Goal: Task Accomplishment & Management: Manage account settings

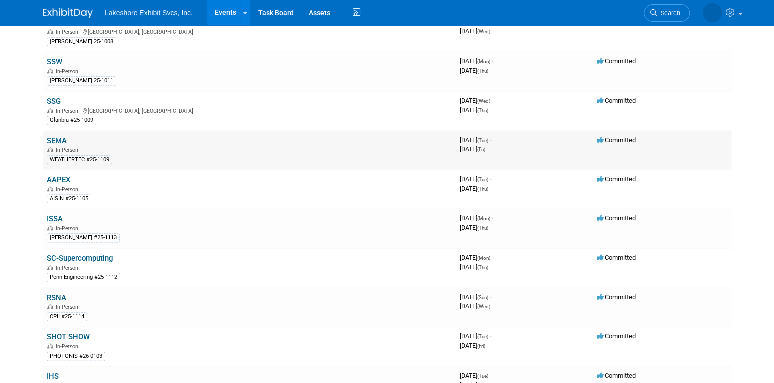
scroll to position [449, 0]
click at [55, 97] on link "SSG" at bounding box center [54, 101] width 14 height 9
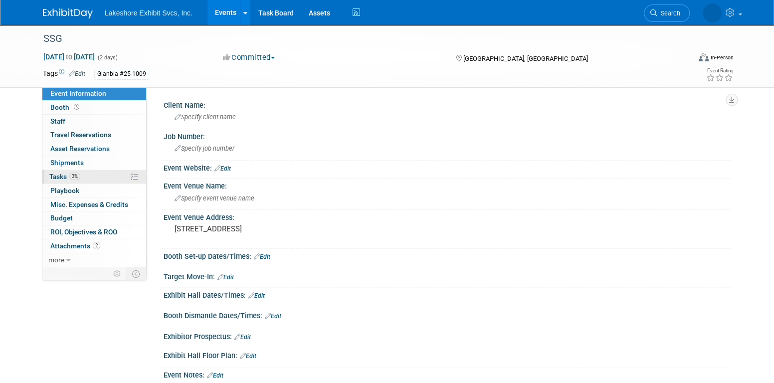
click at [96, 173] on link "3% Tasks 3%" at bounding box center [94, 176] width 104 height 13
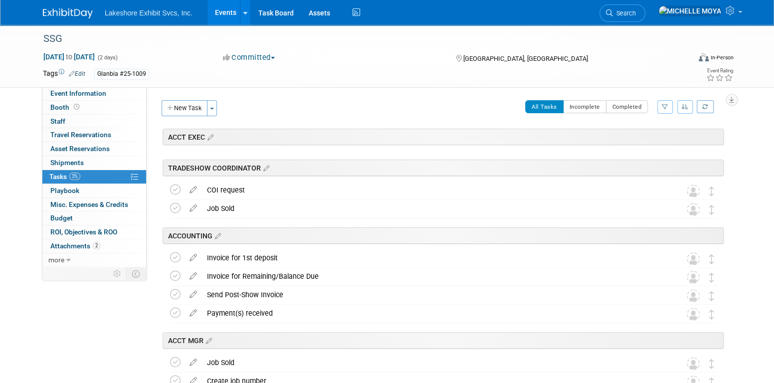
drag, startPoint x: 668, startPoint y: 105, endPoint x: 663, endPoint y: 103, distance: 5.7
click at [667, 104] on icon "button" at bounding box center [665, 107] width 6 height 6
drag, startPoint x: 633, startPoint y: 139, endPoint x: 629, endPoint y: 145, distance: 6.5
click at [632, 140] on select "-- Select Assignee -- All unassigned tasks Assigned to me [PERSON_NAME] [PERSON…" at bounding box center [624, 139] width 82 height 14
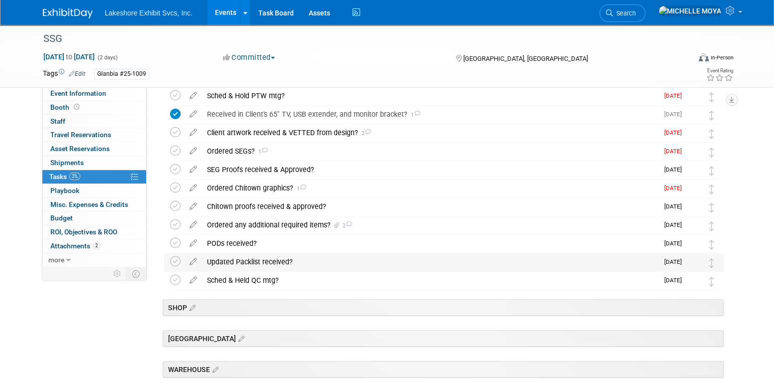
scroll to position [299, 0]
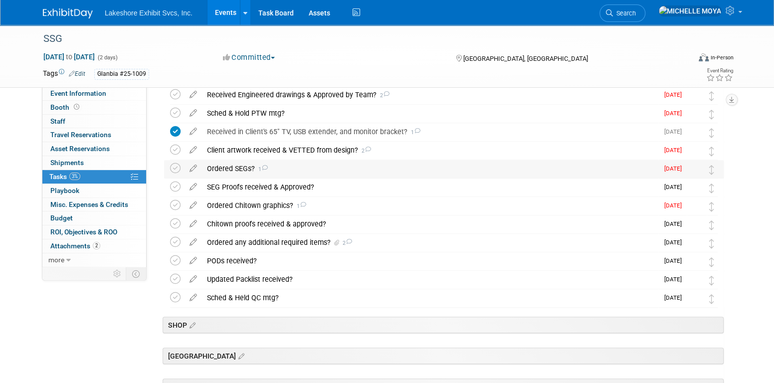
click at [240, 167] on div "Ordered SEGs? 1" at bounding box center [430, 168] width 457 height 17
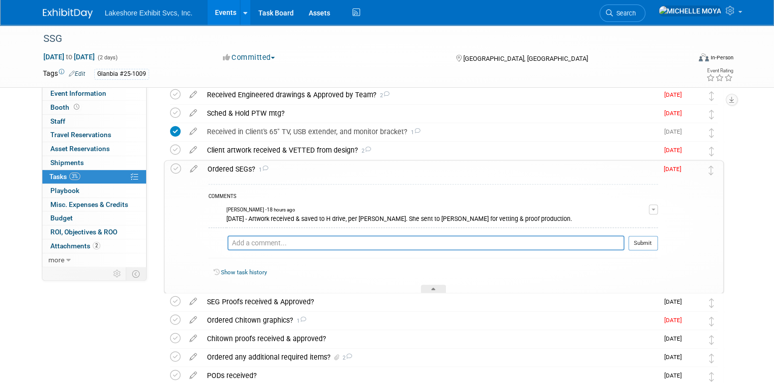
click at [653, 208] on button "button" at bounding box center [653, 210] width 9 height 10
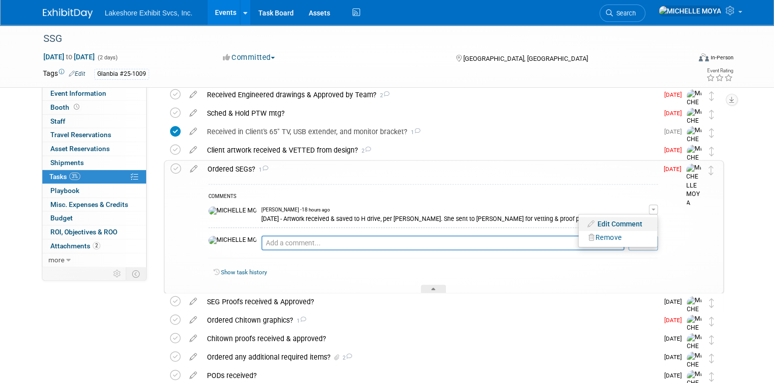
click at [621, 224] on link "Edit Comment" at bounding box center [618, 224] width 79 height 14
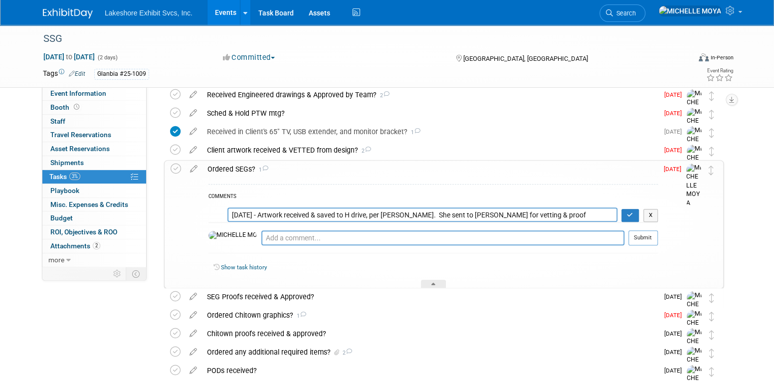
click at [232, 214] on textarea "[DATE] - Artwork received & saved to H drive, per [PERSON_NAME]. She sent to [P…" at bounding box center [423, 215] width 390 height 14
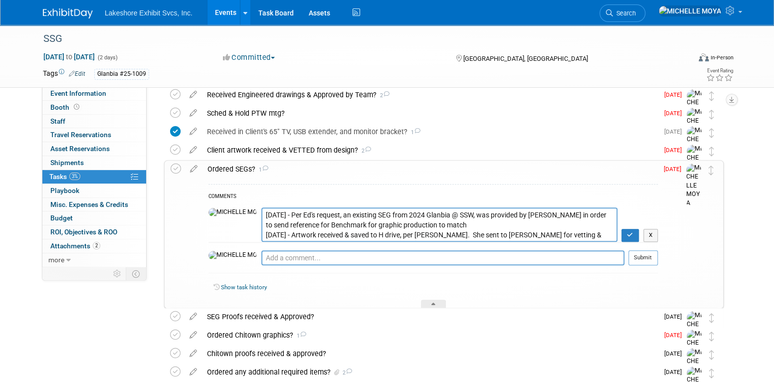
click at [279, 226] on textarea "[DATE] - Artwork received & saved to H drive, per [PERSON_NAME]. She sent to [P…" at bounding box center [439, 225] width 356 height 34
click at [392, 224] on textarea "[DATE] - Artwork received & saved to H drive, per [PERSON_NAME]. She sent to [P…" at bounding box center [439, 225] width 356 height 34
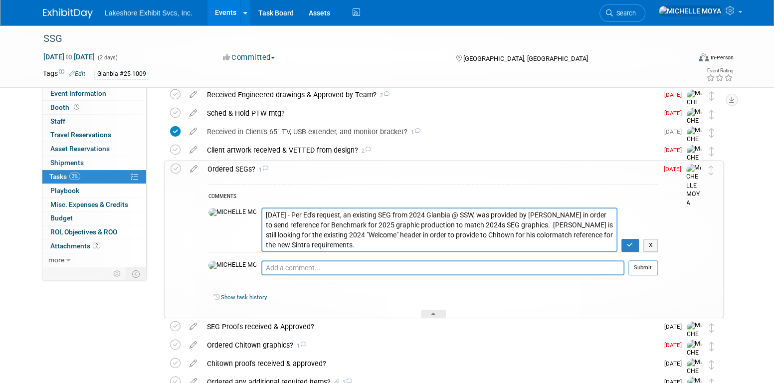
type textarea "[DATE] - Per Ed's request, an existing SEG from 2024 Glanbia @ SSW, was provide…"
click at [630, 246] on icon "button" at bounding box center [630, 245] width 6 height 6
